Goal: Task Accomplishment & Management: Complete application form

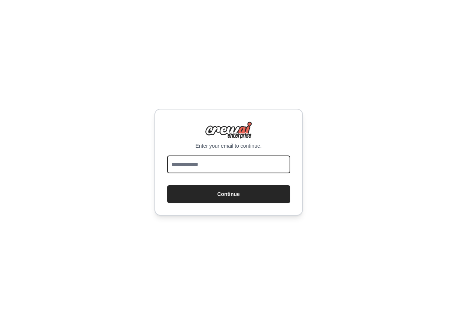
click at [220, 168] on input "email" at bounding box center [228, 165] width 123 height 18
type input "**********"
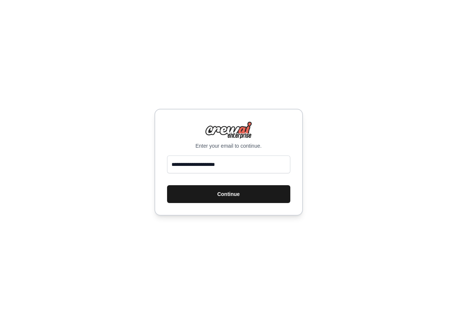
click at [217, 196] on button "Continue" at bounding box center [228, 194] width 123 height 18
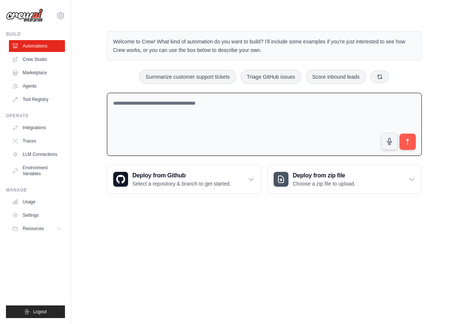
click at [139, 106] on textarea at bounding box center [264, 125] width 315 height 64
